Goal: Task Accomplishment & Management: Manage account settings

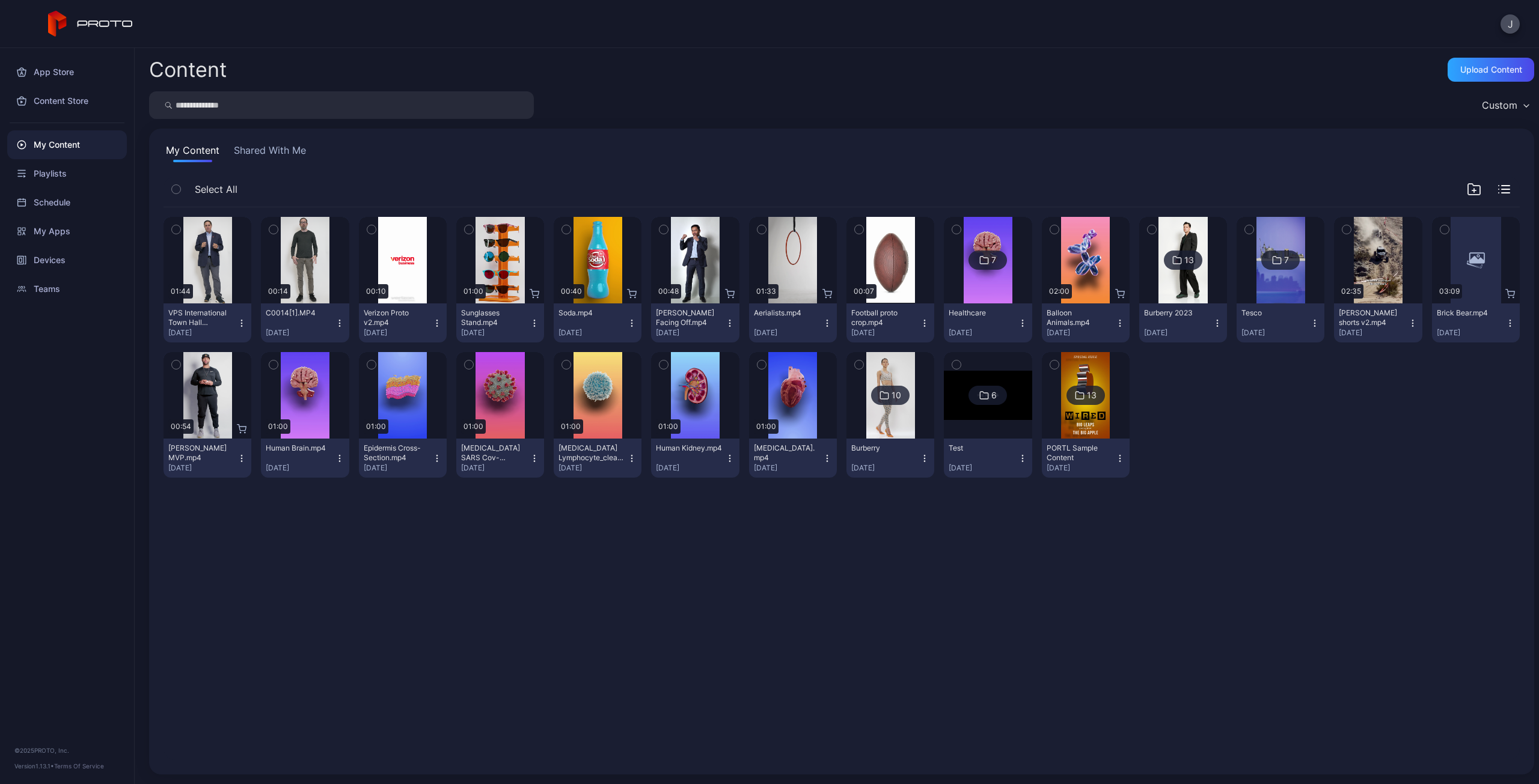
click at [180, 234] on icon "button" at bounding box center [176, 229] width 8 height 13
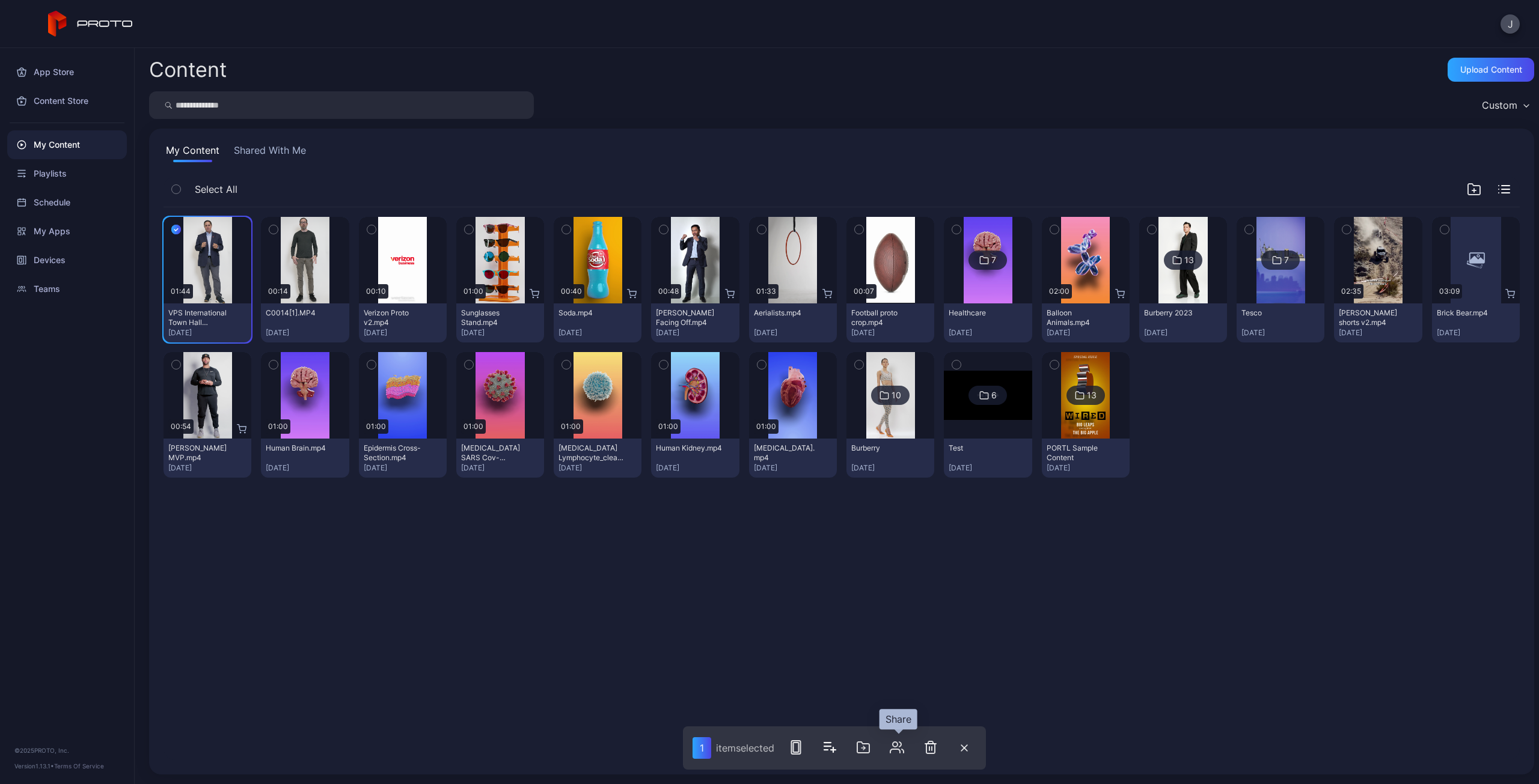
click at [904, 749] on icon "button" at bounding box center [897, 747] width 15 height 15
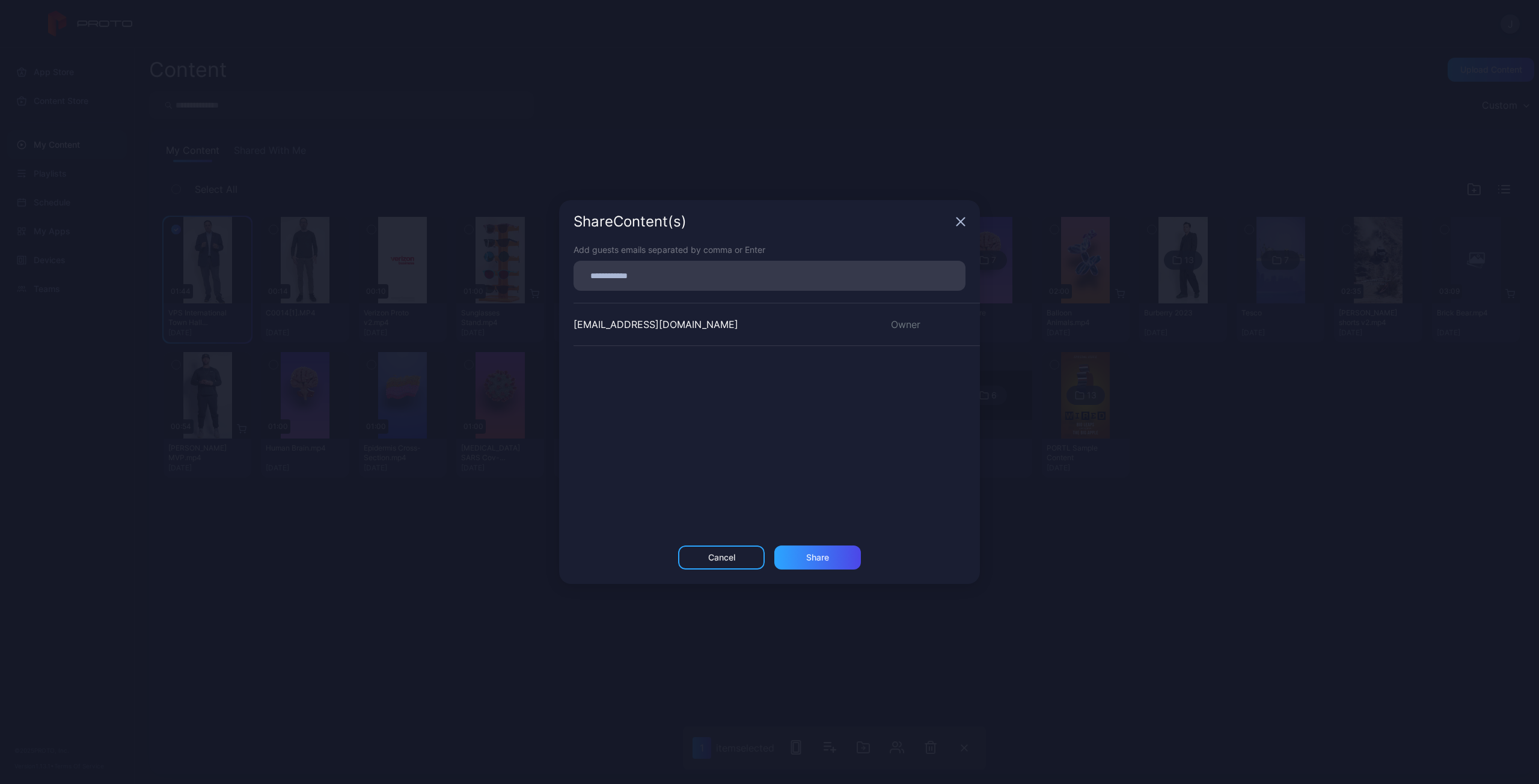
click at [720, 277] on input at bounding box center [769, 275] width 377 height 15
paste input
click at [823, 561] on div "Share" at bounding box center [817, 562] width 23 height 10
click at [894, 366] on div "Guest" at bounding box center [928, 367] width 104 height 24
click at [732, 449] on div "[EMAIL_ADDRESS][DOMAIN_NAME] Owner [EMAIL_ADDRESS][DOMAIN_NAME] Guest" at bounding box center [777, 392] width 407 height 180
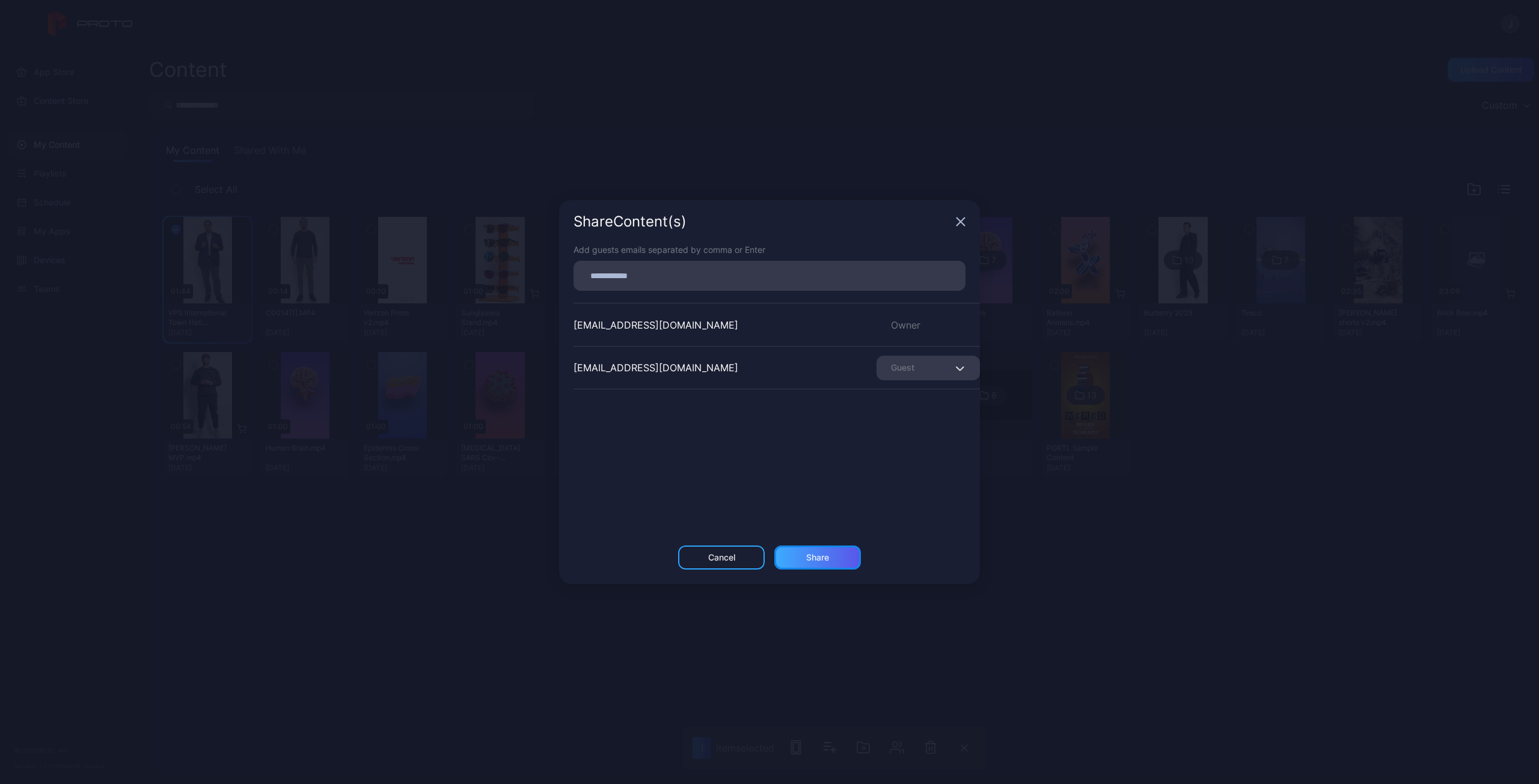
click at [837, 554] on div "Share" at bounding box center [817, 557] width 86 height 24
click at [958, 214] on icon "button" at bounding box center [961, 217] width 10 height 10
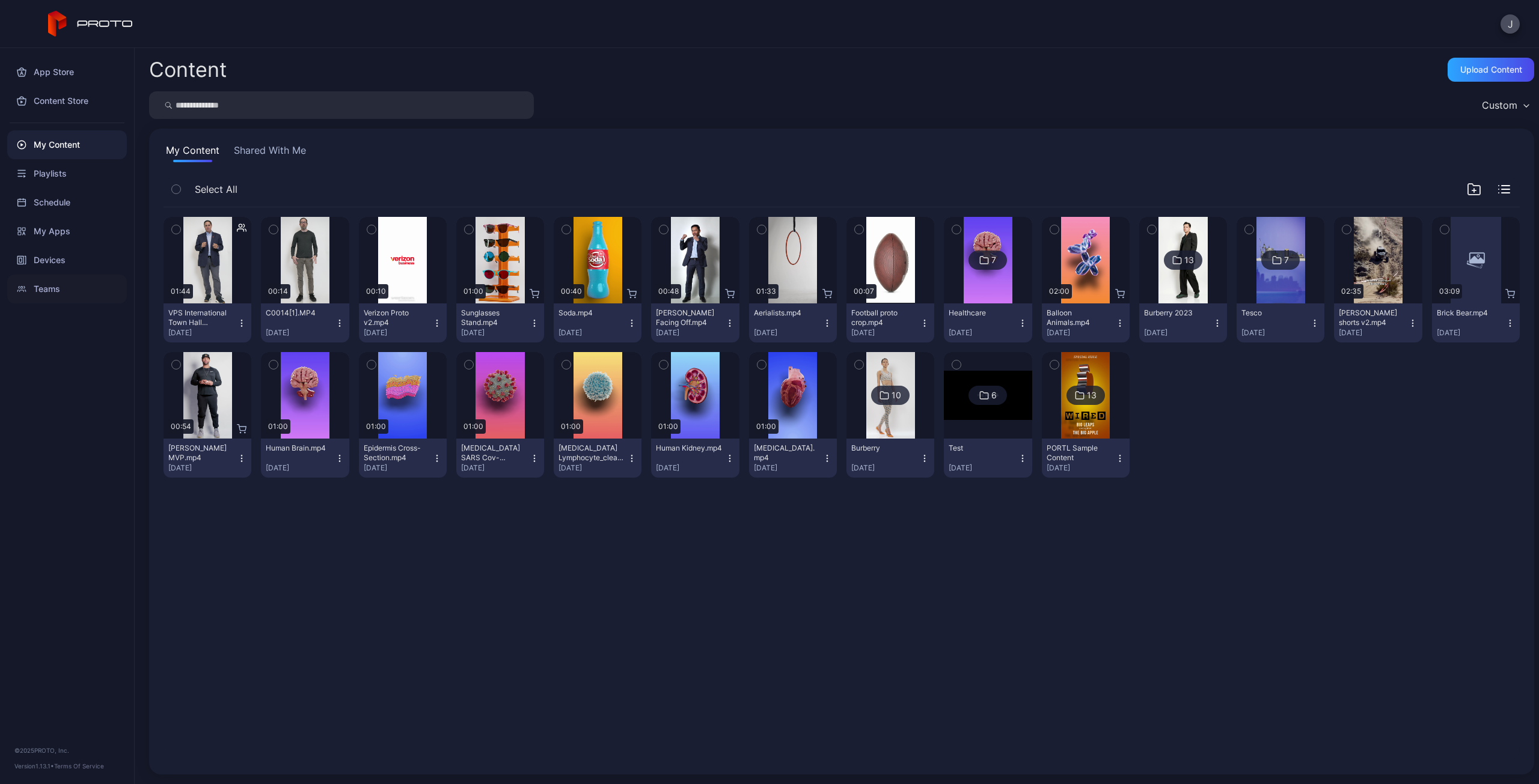
click at [25, 295] on div "Teams" at bounding box center [67, 289] width 120 height 29
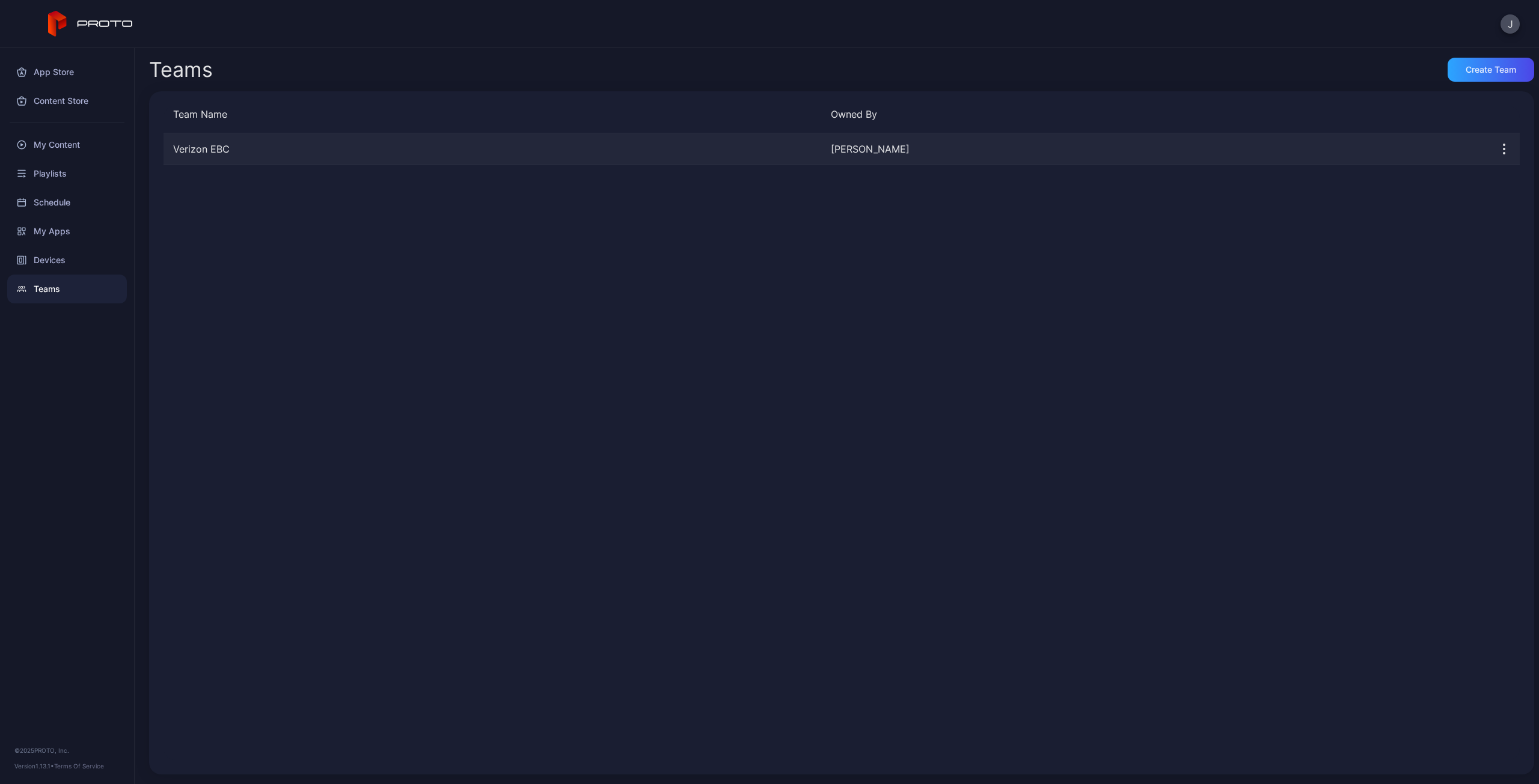
click at [1497, 151] on icon "button" at bounding box center [1504, 149] width 15 height 15
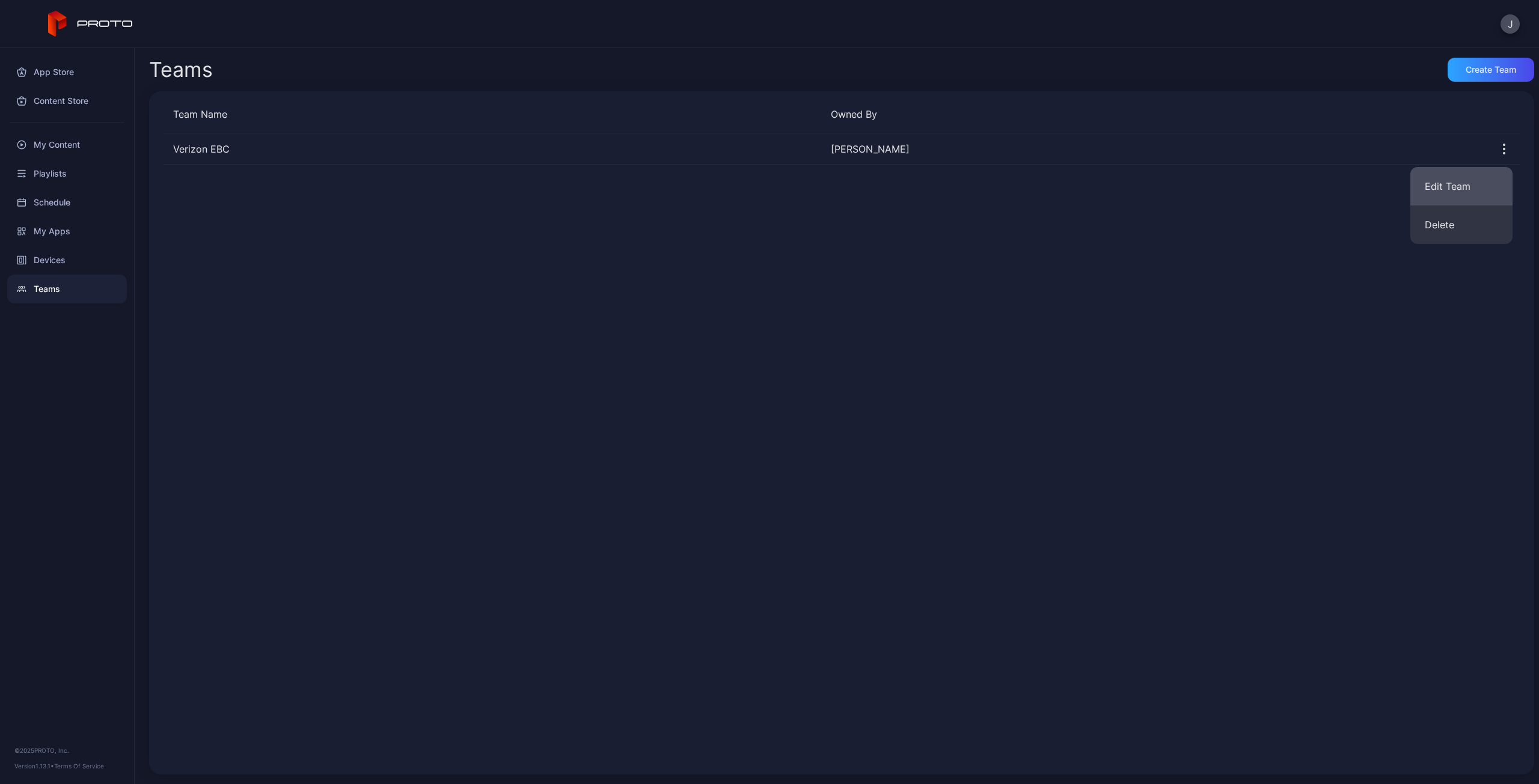
click at [1483, 183] on button "Edit Team" at bounding box center [1461, 186] width 102 height 38
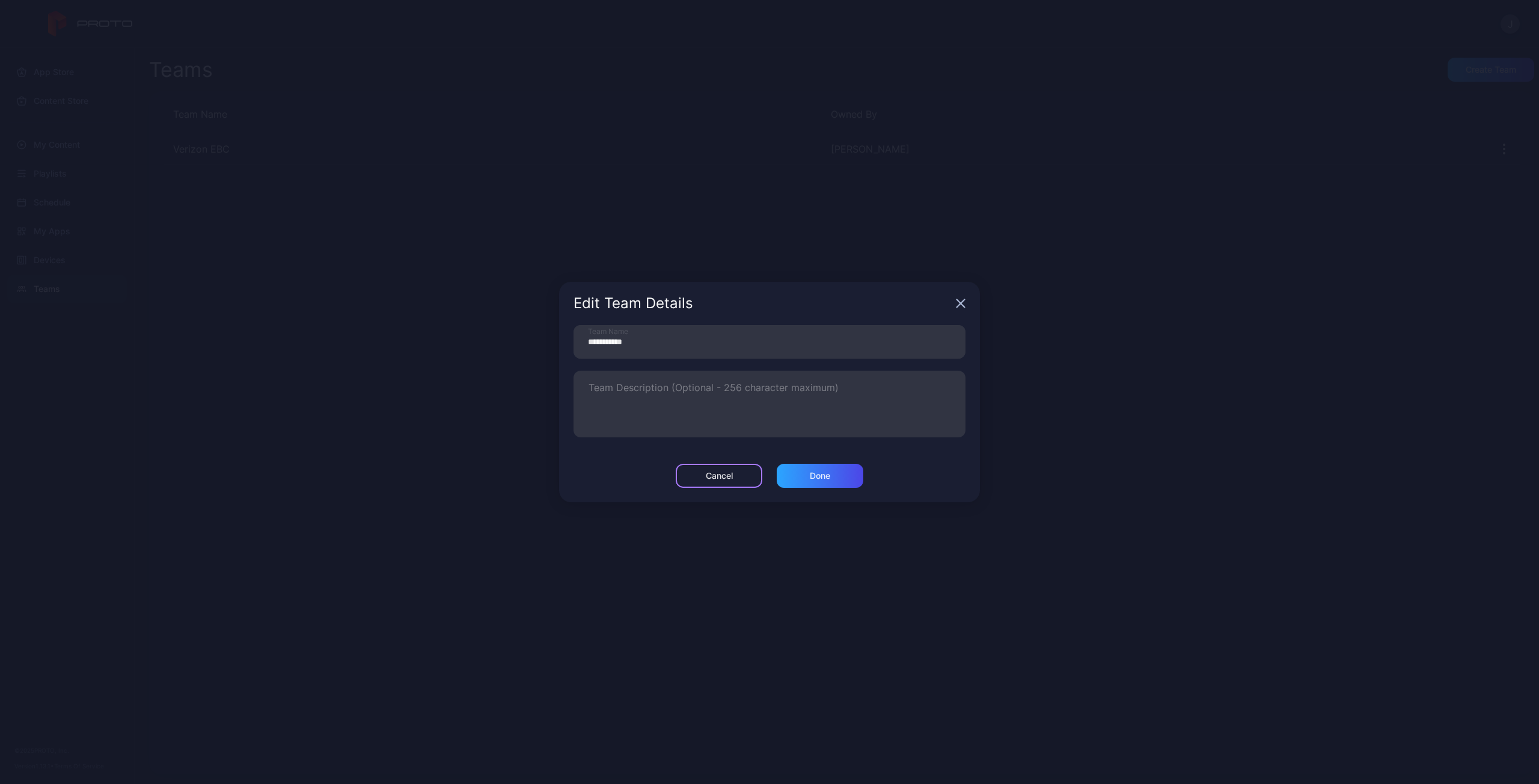
click at [713, 485] on div "Cancel" at bounding box center [719, 476] width 86 height 24
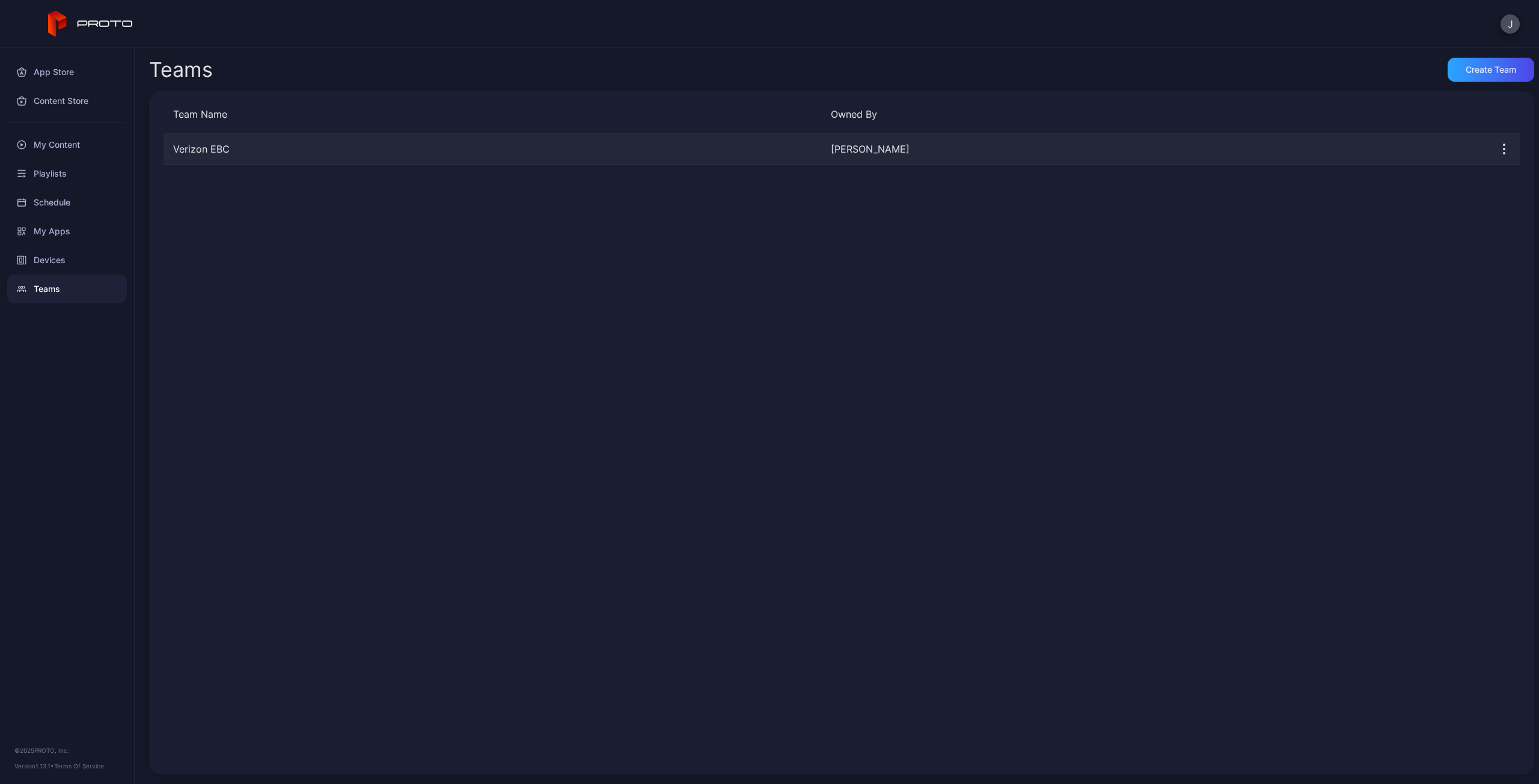
click at [206, 150] on div "Verizon EBC" at bounding box center [492, 149] width 658 height 15
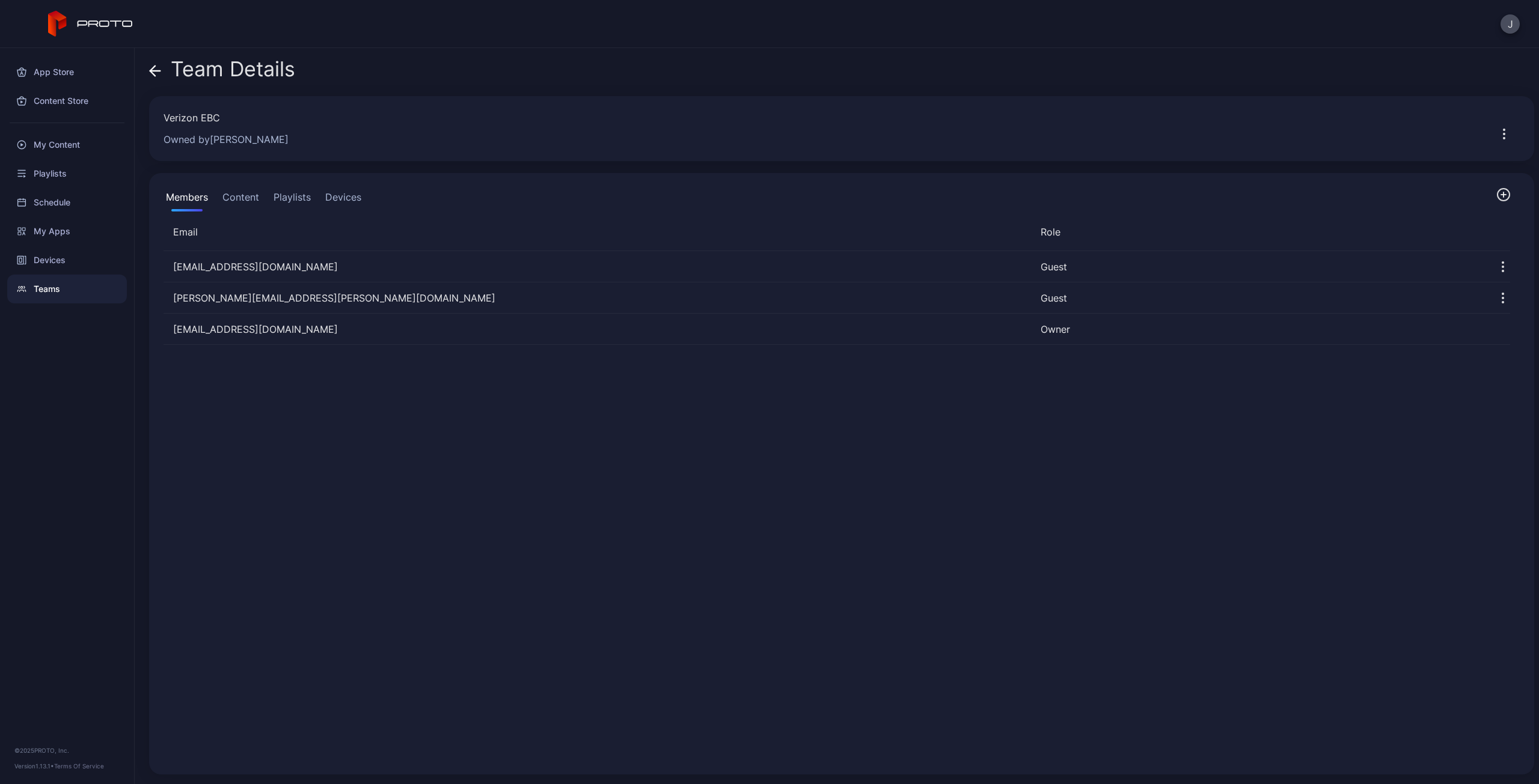
click at [1497, 195] on icon "button" at bounding box center [1504, 194] width 15 height 15
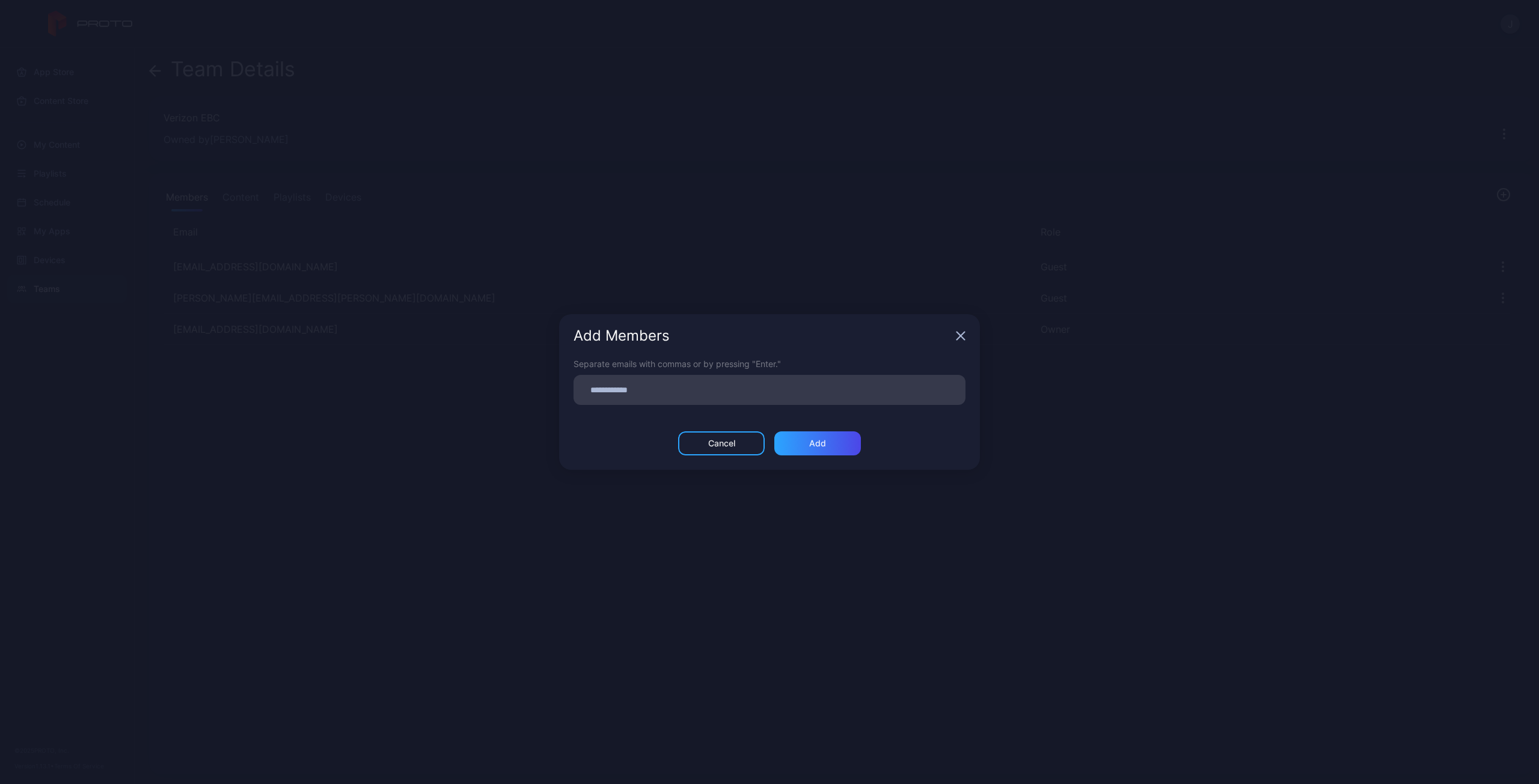
click at [688, 391] on input at bounding box center [769, 390] width 377 height 15
paste input
click at [823, 451] on div "Add" at bounding box center [817, 447] width 17 height 10
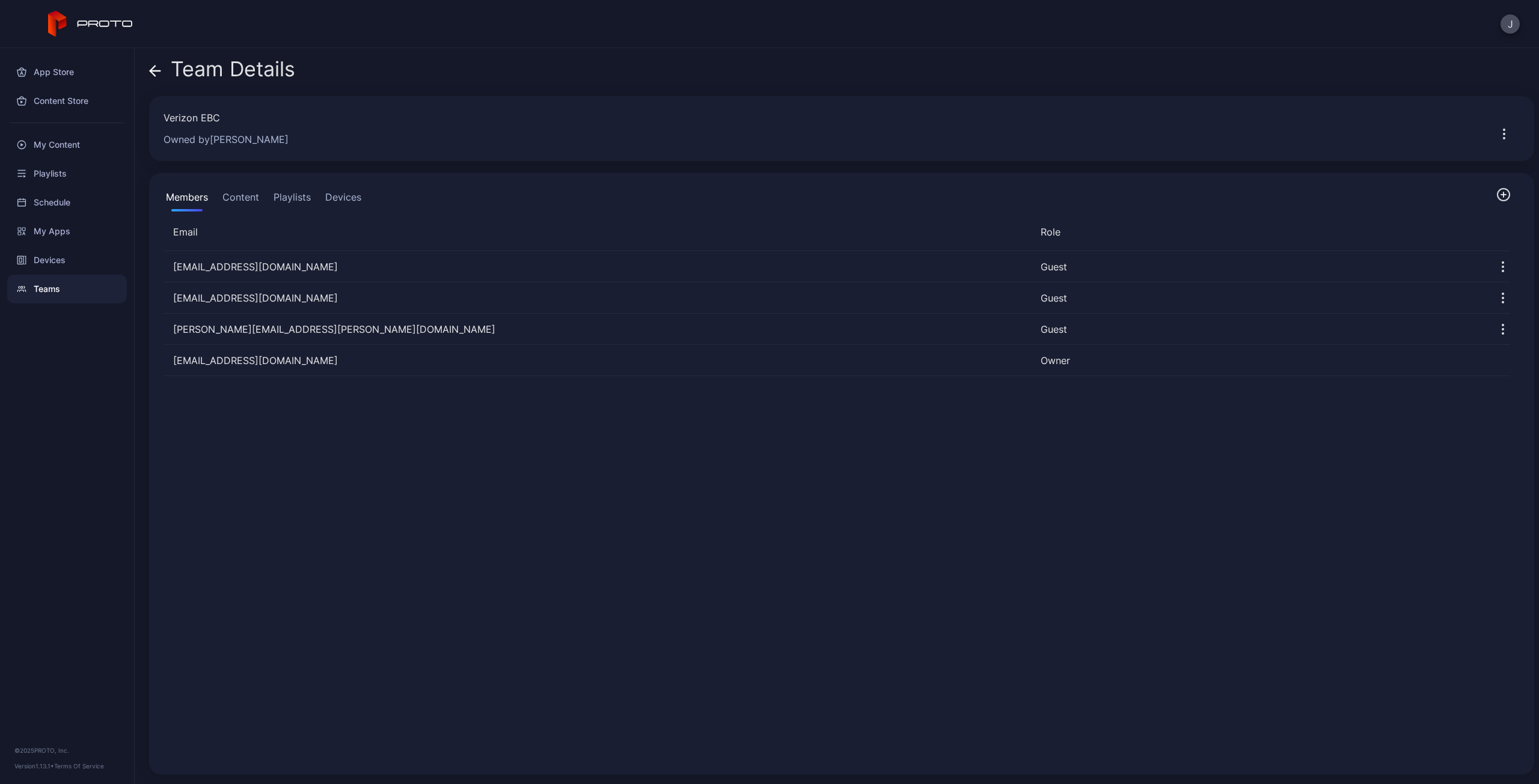
click at [236, 200] on button "Content" at bounding box center [241, 199] width 42 height 24
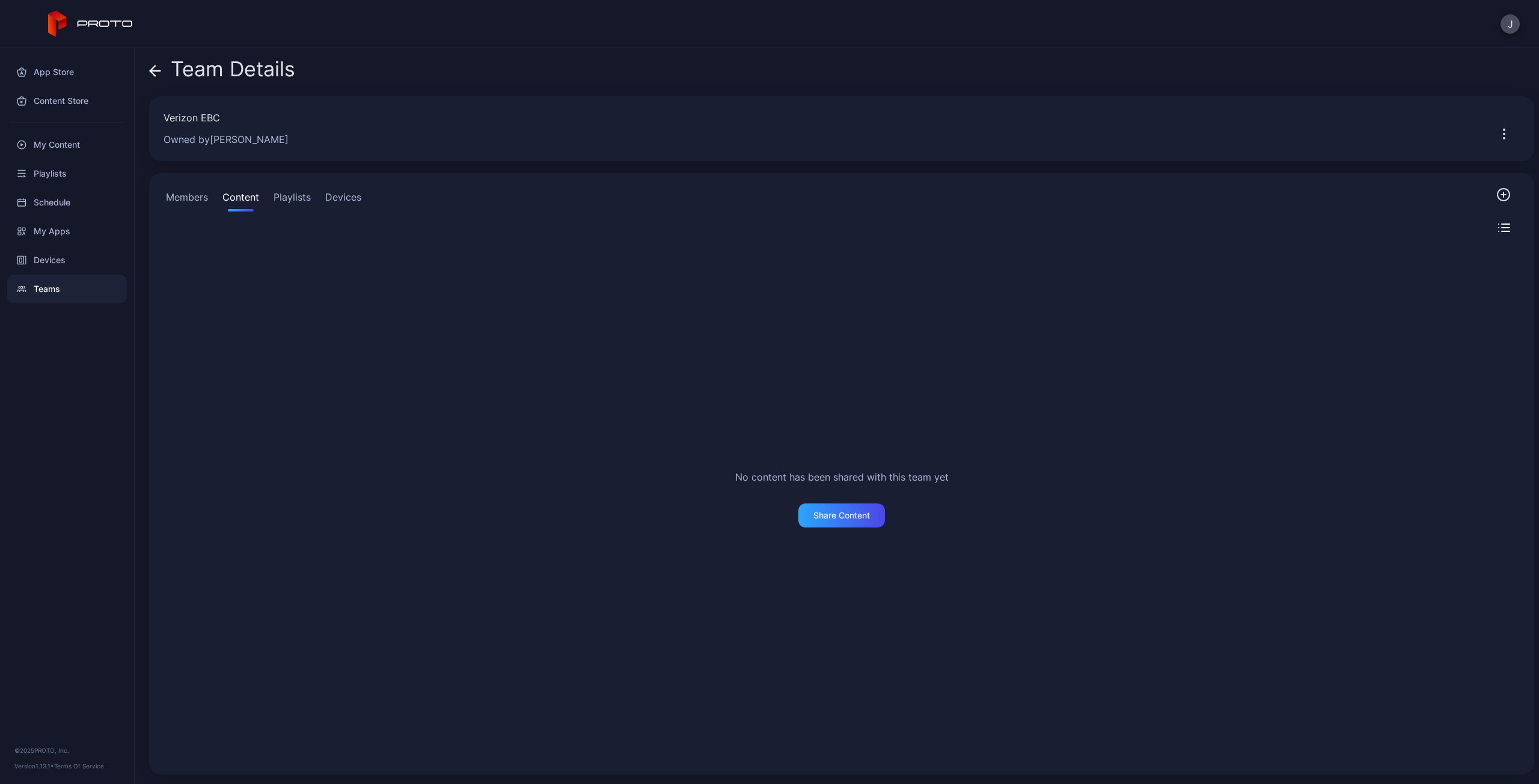
click at [320, 191] on div "Members Content Playlists Devices" at bounding box center [264, 199] width 200 height 24
click at [284, 199] on button "Playlists" at bounding box center [292, 199] width 42 height 24
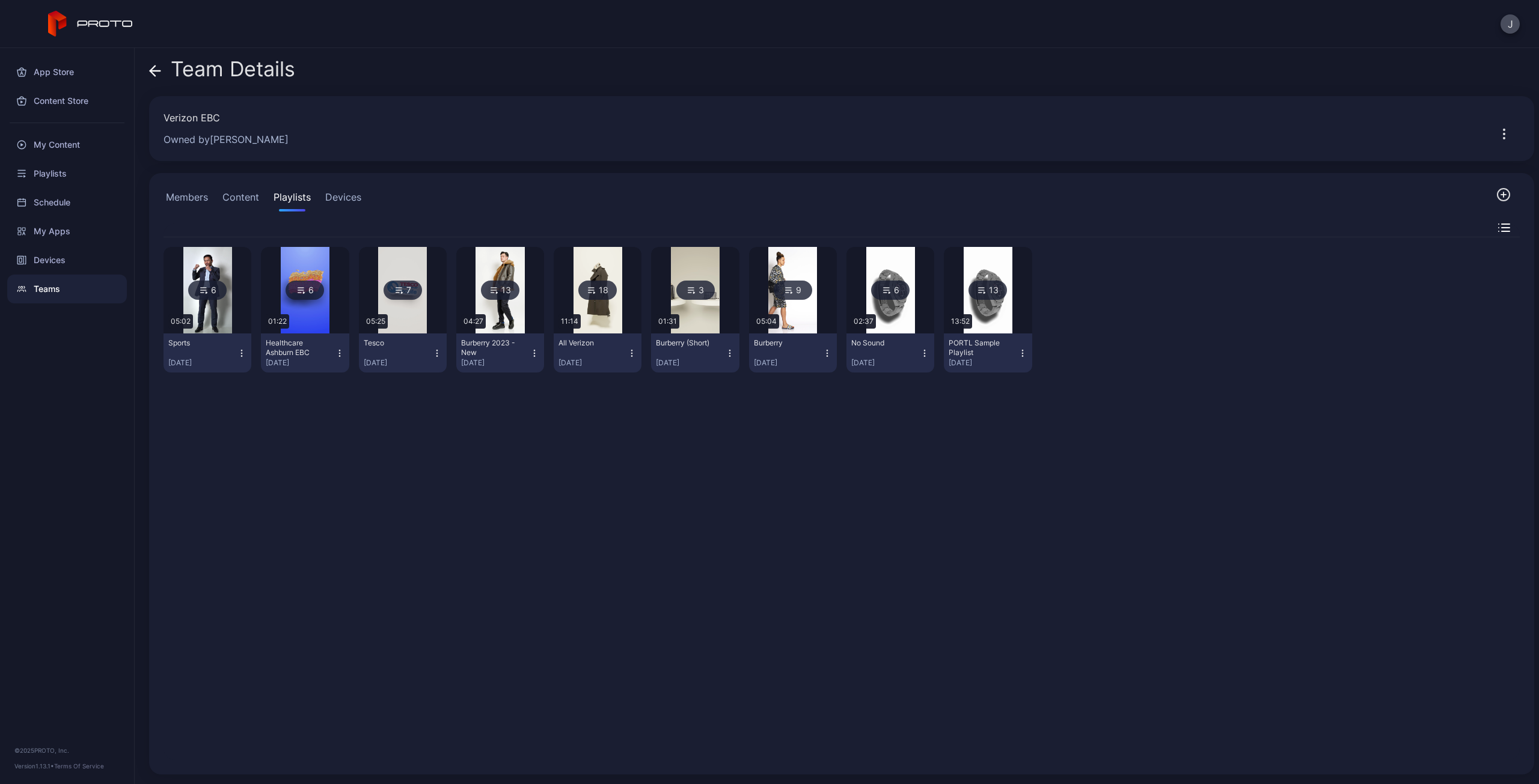
click at [240, 198] on button "Content" at bounding box center [241, 199] width 42 height 24
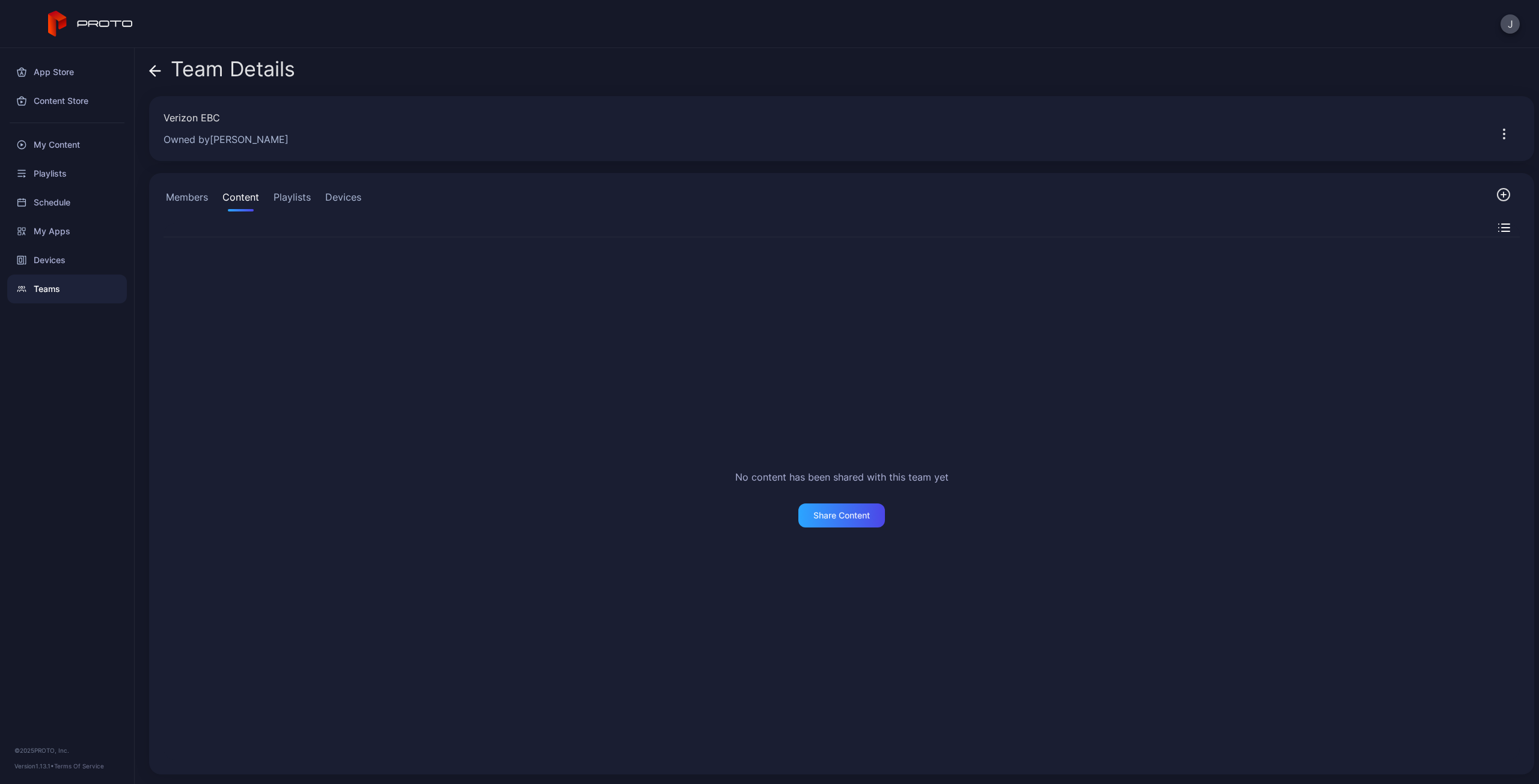
click at [173, 199] on button "Members" at bounding box center [187, 199] width 47 height 24
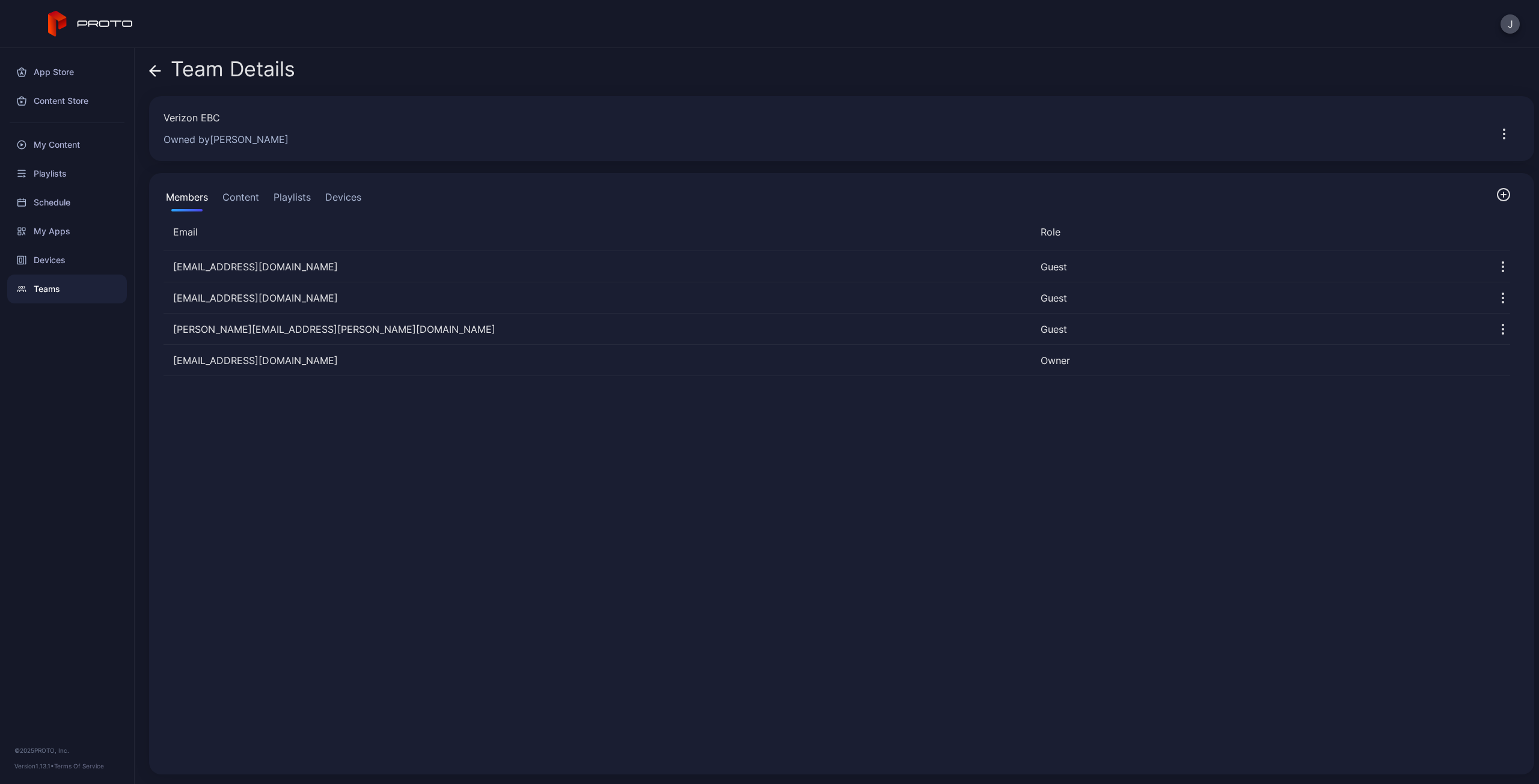
click at [355, 192] on button "Devices" at bounding box center [343, 199] width 41 height 24
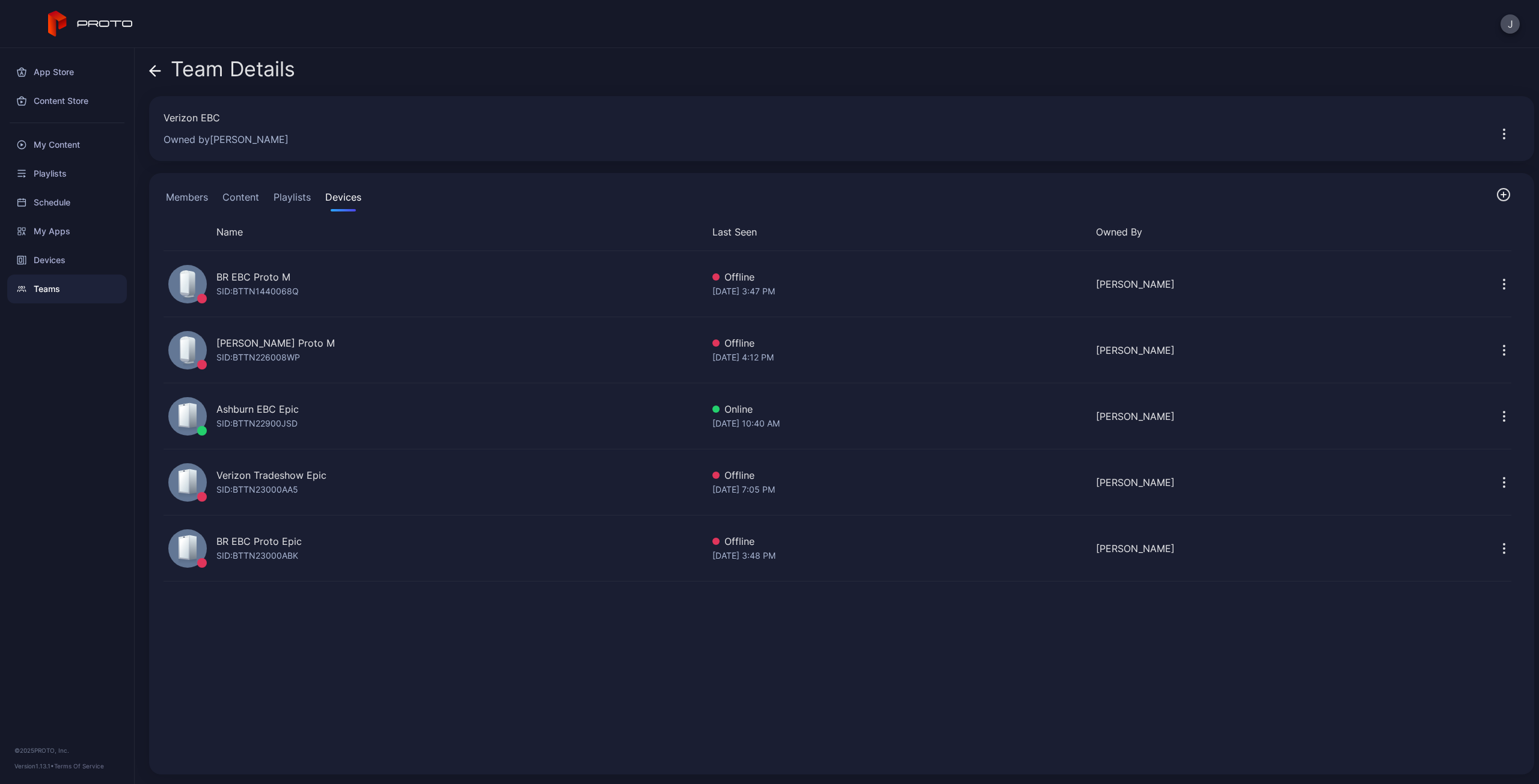
click at [168, 195] on button "Members" at bounding box center [187, 199] width 47 height 24
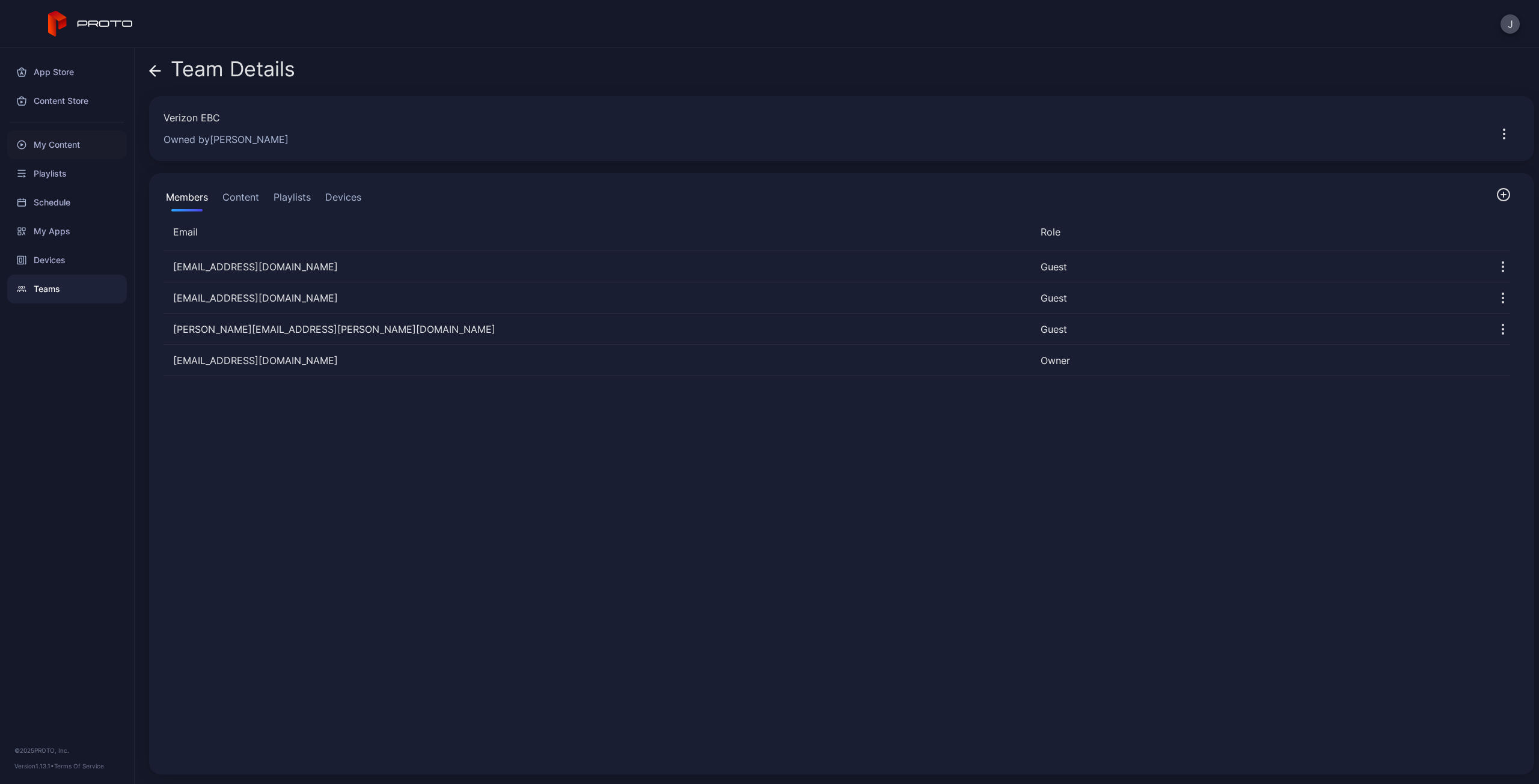
click at [65, 144] on div "My Content" at bounding box center [67, 144] width 120 height 29
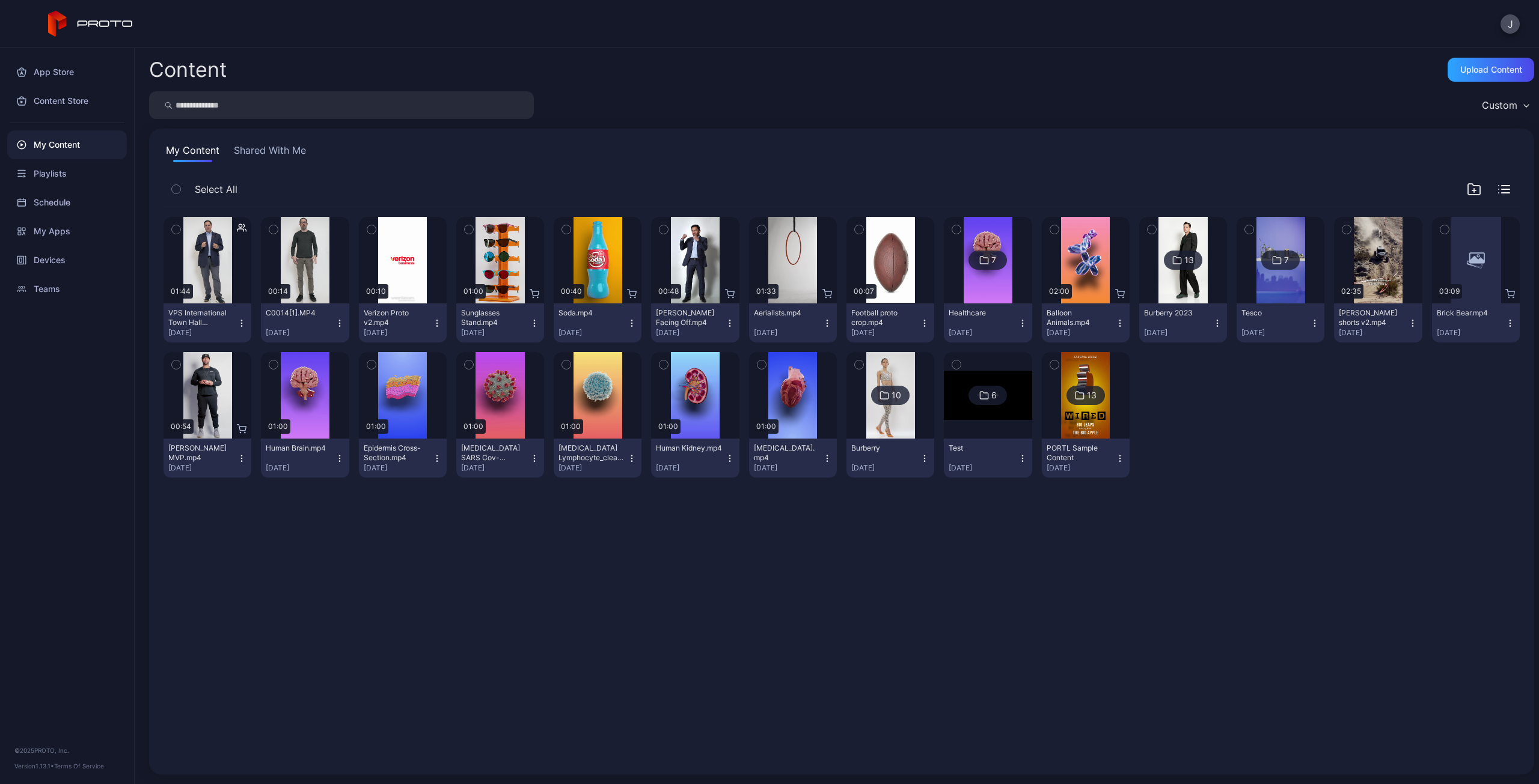
click at [260, 145] on button "Shared With Me" at bounding box center [269, 153] width 77 height 19
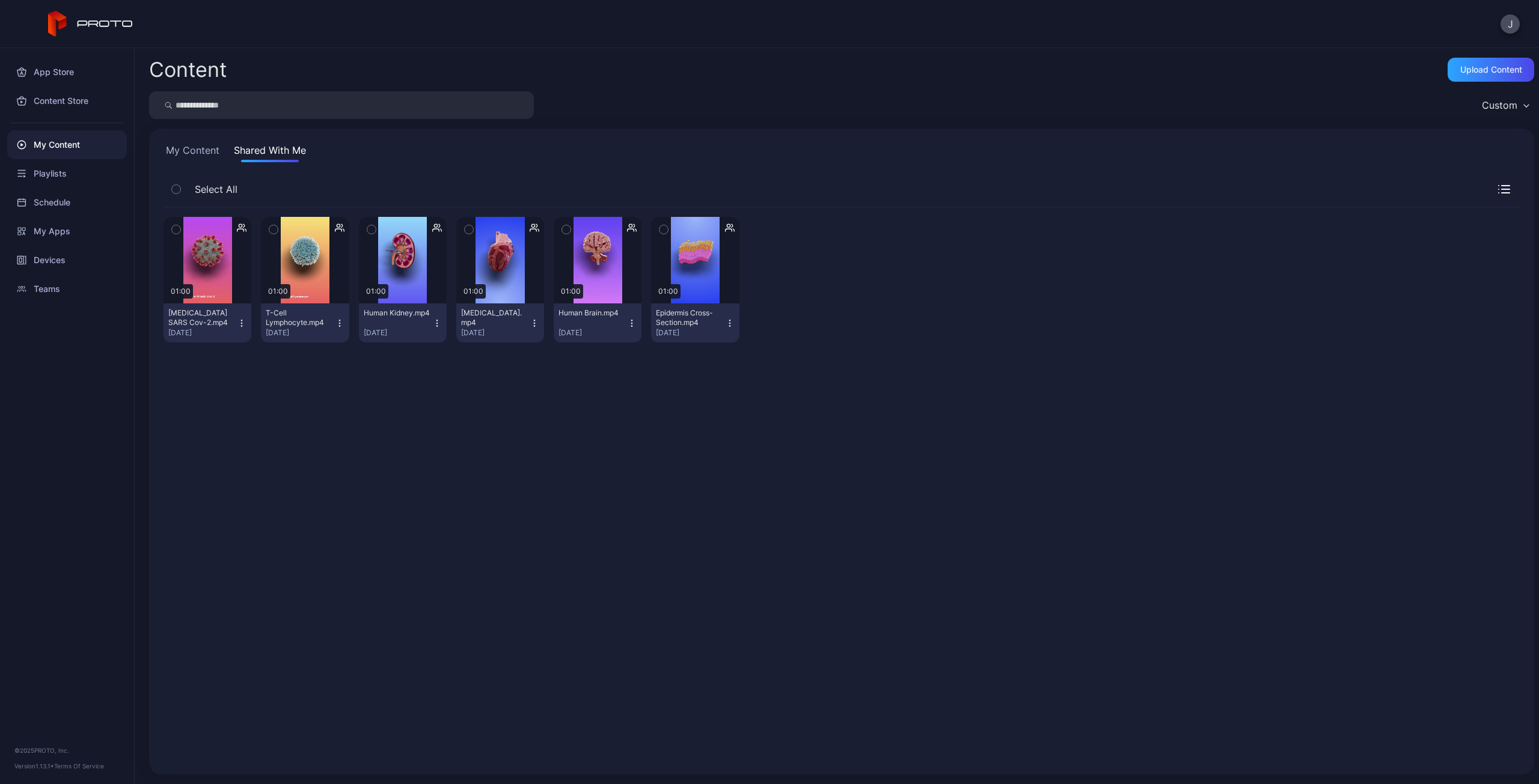
click at [245, 223] on icon "button" at bounding box center [242, 227] width 10 height 12
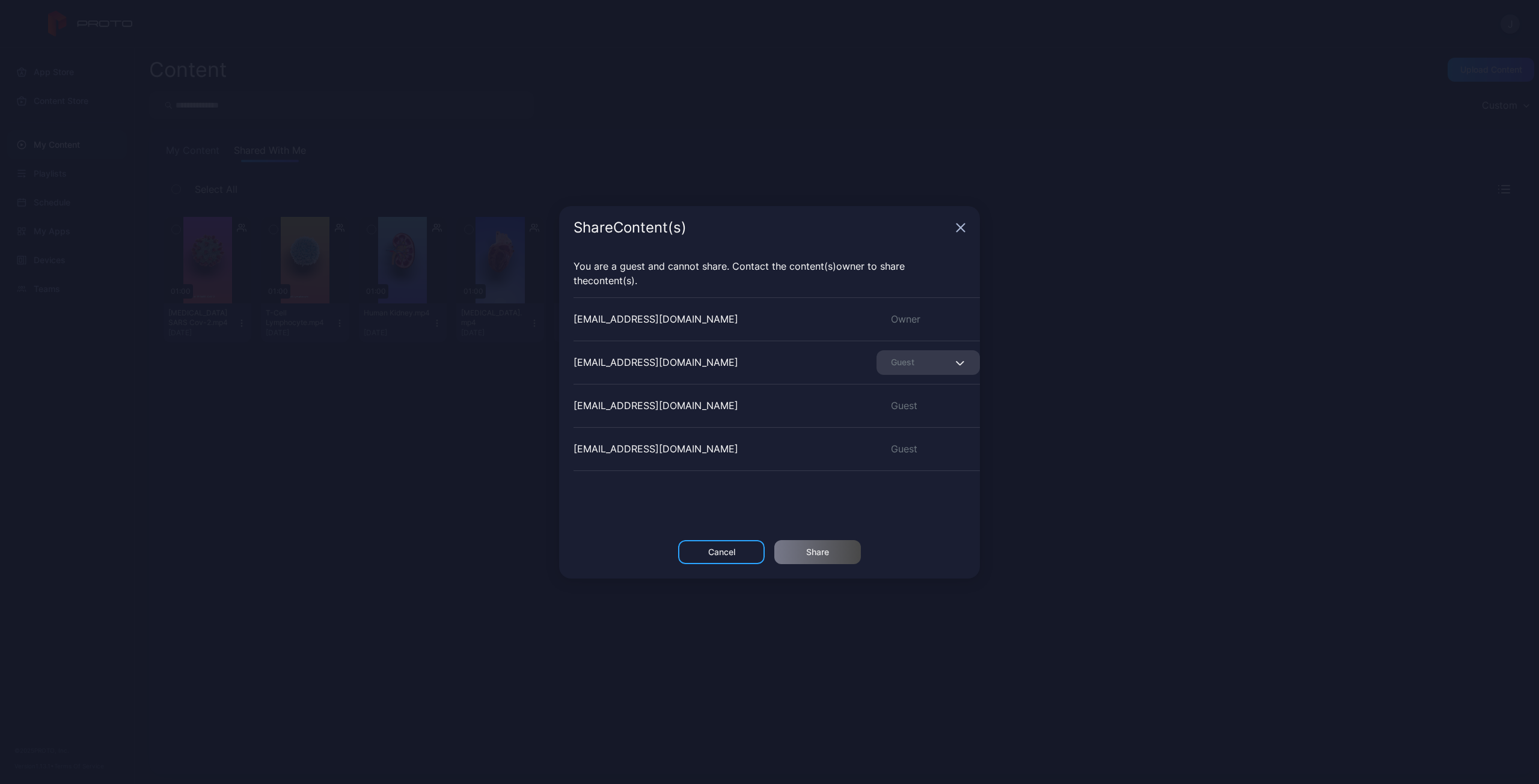
click at [960, 226] on icon "button" at bounding box center [961, 227] width 10 height 10
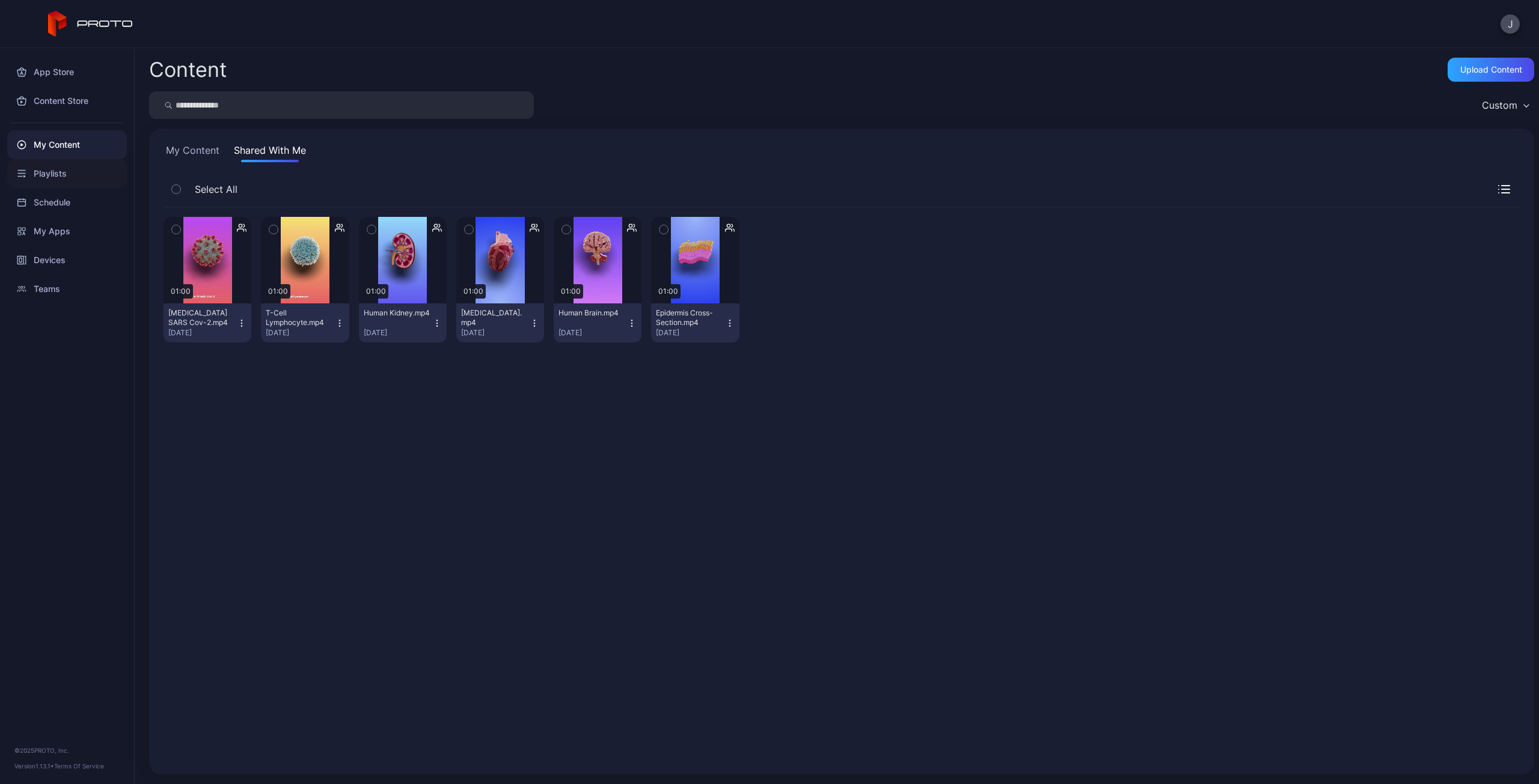
click at [58, 175] on div "Playlists" at bounding box center [67, 173] width 120 height 29
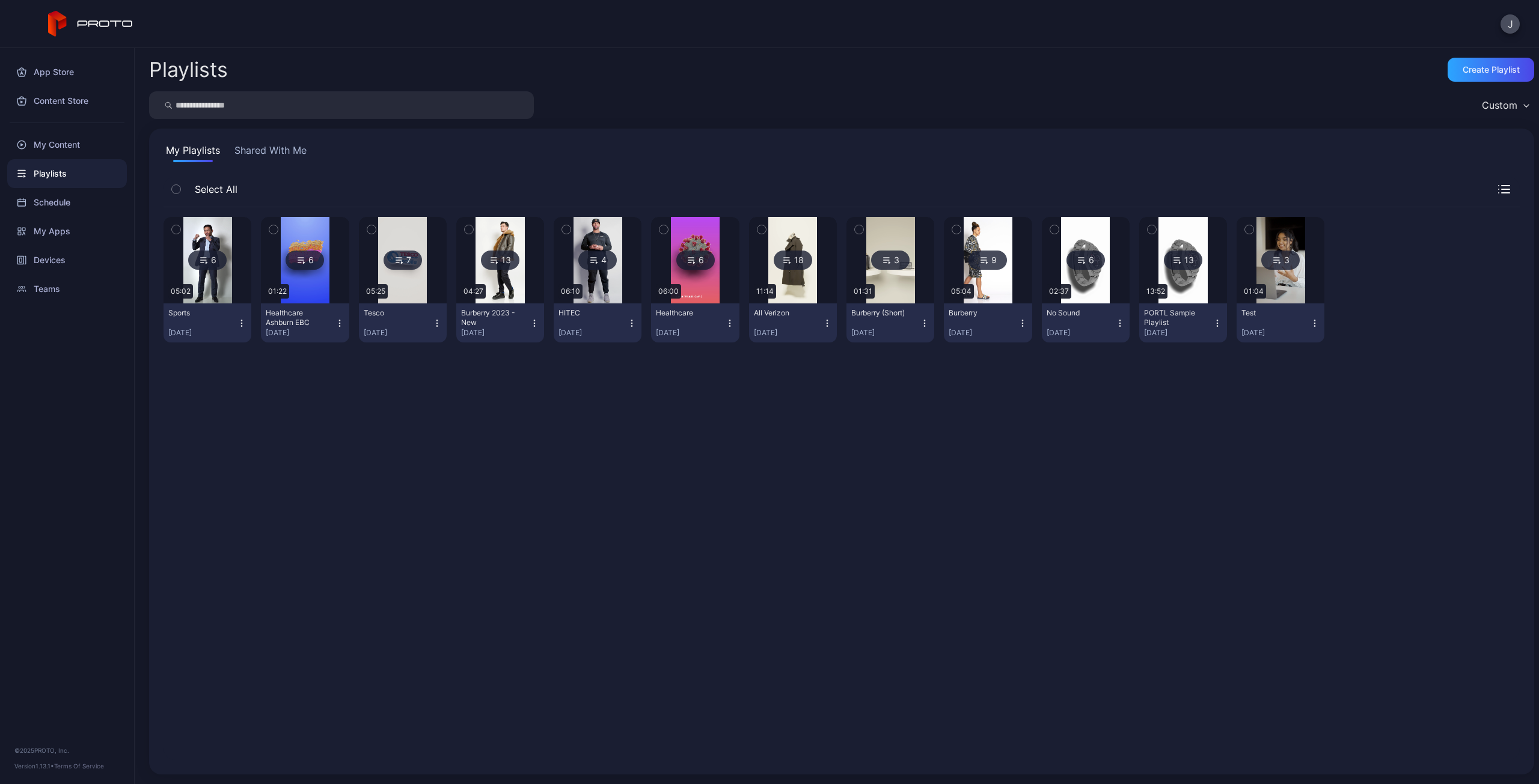
click at [262, 157] on button "Shared With Me" at bounding box center [270, 153] width 77 height 19
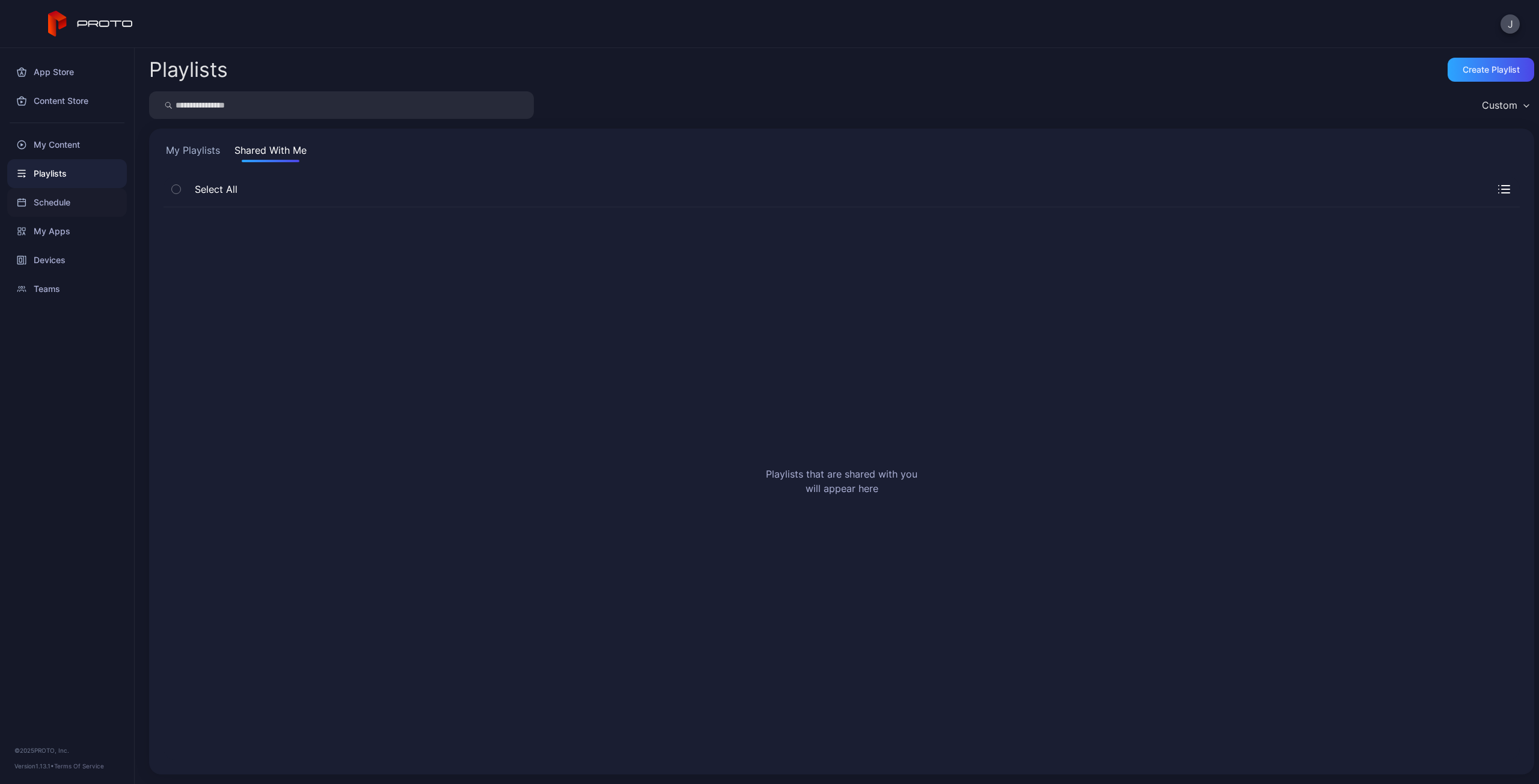
click at [51, 197] on div "Schedule" at bounding box center [67, 202] width 120 height 29
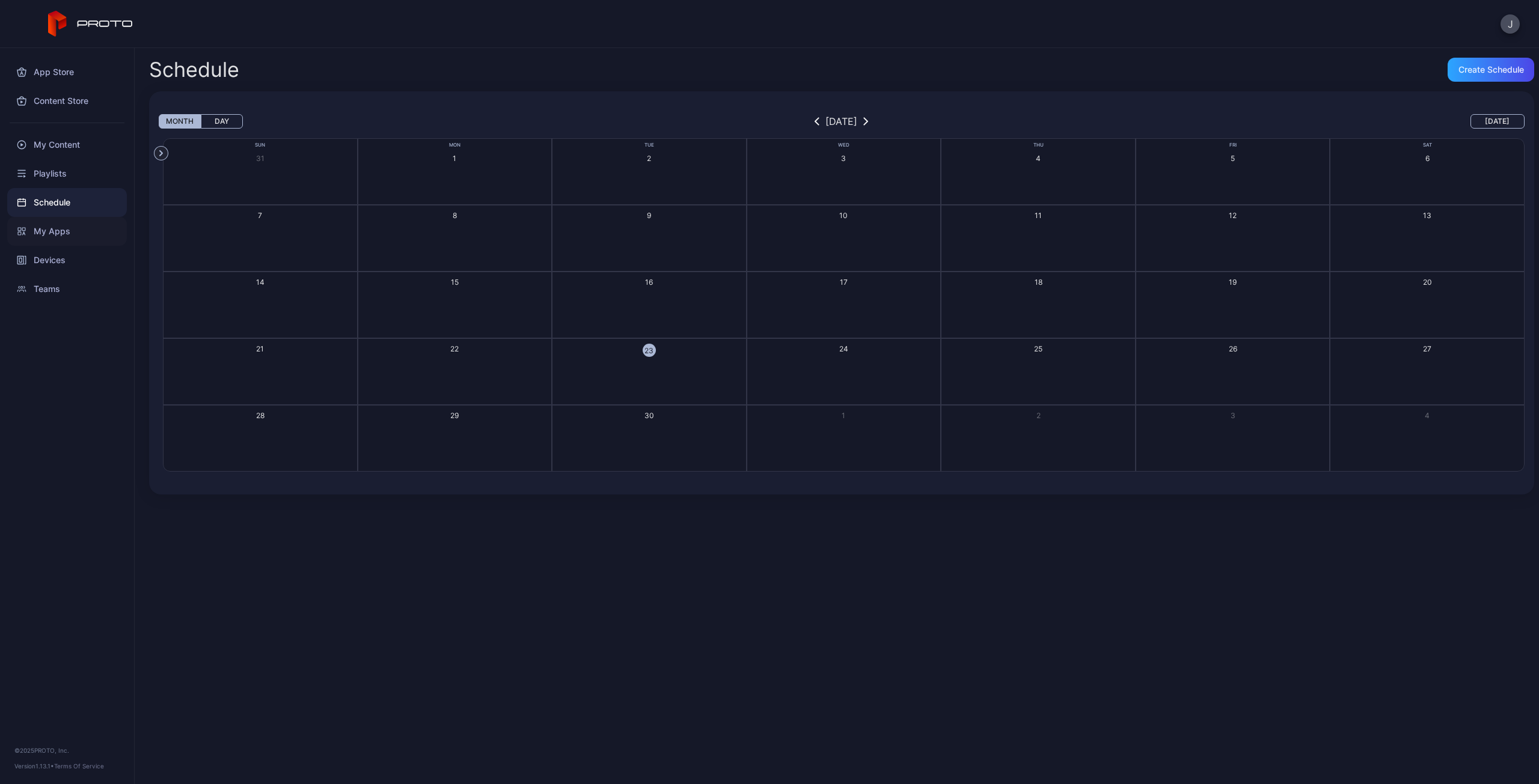
click at [63, 233] on div "My Apps" at bounding box center [67, 231] width 120 height 29
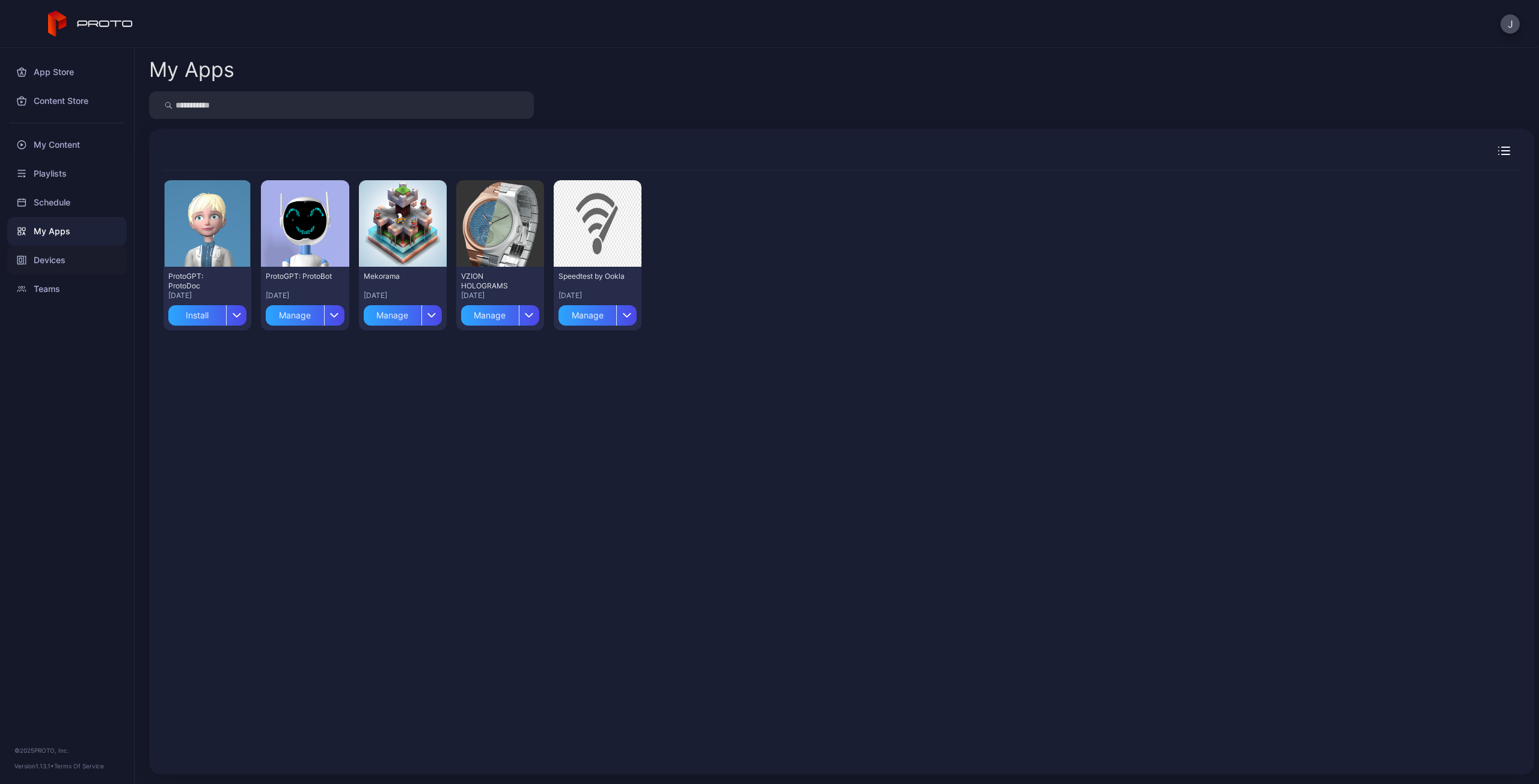
click at [52, 262] on div "Devices" at bounding box center [67, 259] width 120 height 29
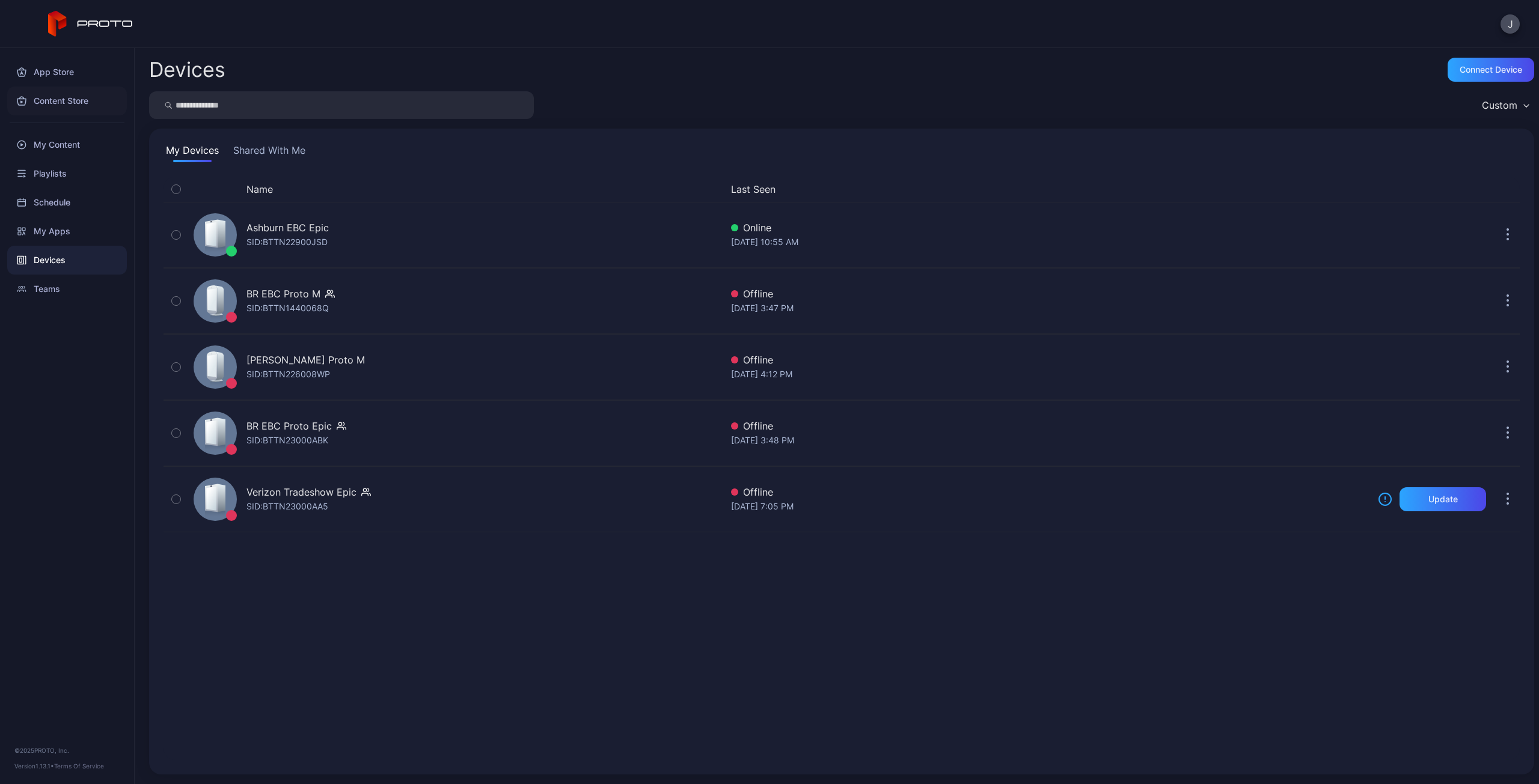
click at [83, 99] on div "Content Store" at bounding box center [67, 100] width 120 height 29
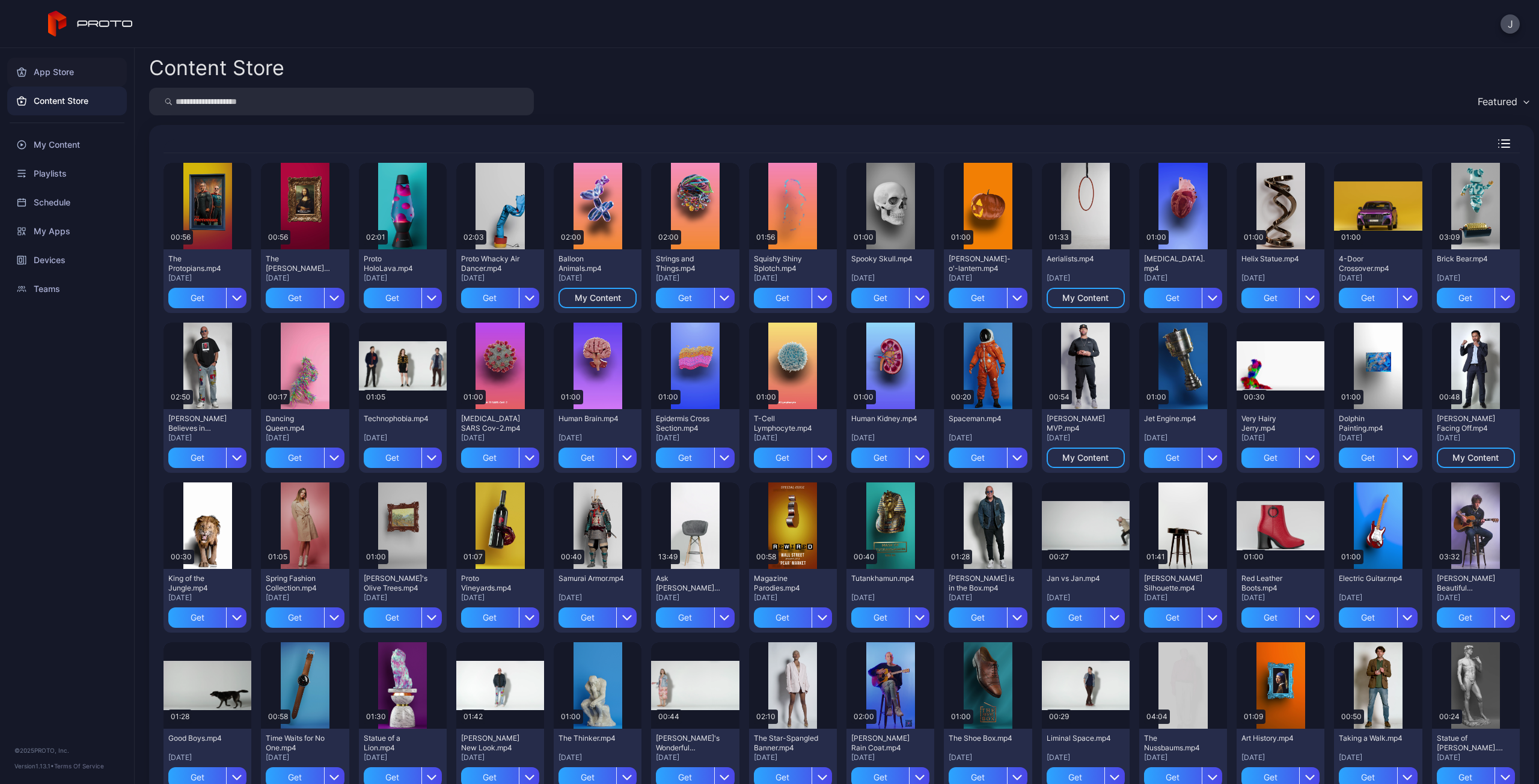
click at [72, 79] on div "App Store" at bounding box center [67, 72] width 120 height 29
